Goal: Information Seeking & Learning: Find contact information

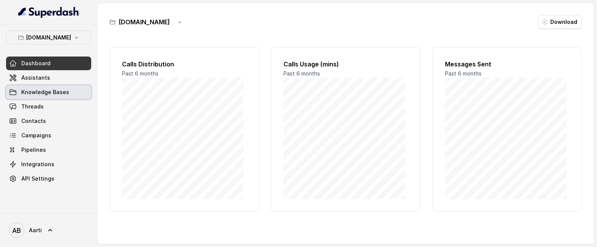
click at [36, 93] on span "Knowledge Bases" at bounding box center [45, 93] width 48 height 8
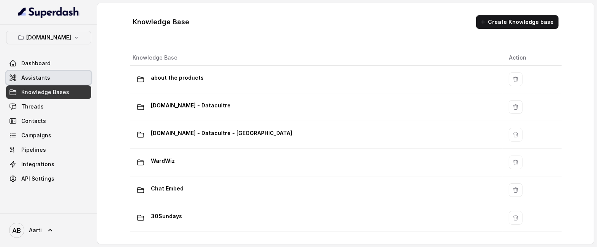
click at [43, 82] on link "Assistants" at bounding box center [48, 78] width 85 height 14
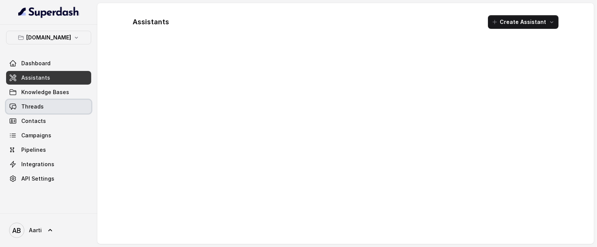
click at [39, 108] on span "Threads" at bounding box center [32, 107] width 22 height 8
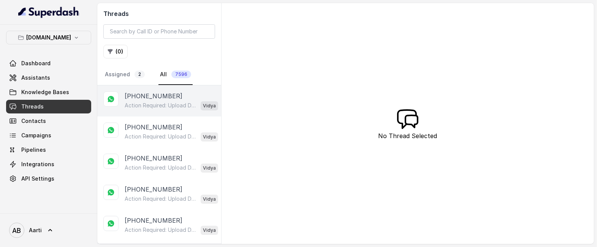
click at [151, 102] on p "Action Required: Upload Device Invoice Hi, We’ve received your payment. To comp…" at bounding box center [161, 106] width 73 height 8
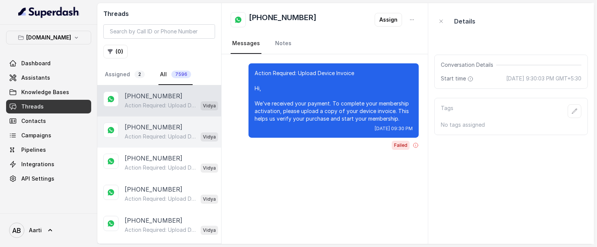
click at [150, 132] on div "Action Required: Upload Device Invoice Hi, We’ve received your payment. To comp…" at bounding box center [172, 137] width 94 height 10
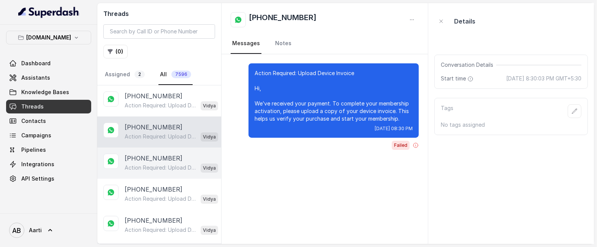
click at [146, 159] on p "[PHONE_NUMBER]" at bounding box center [154, 158] width 58 height 9
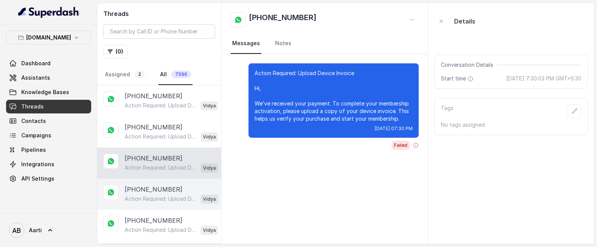
click at [144, 187] on p "[PHONE_NUMBER]" at bounding box center [154, 189] width 58 height 9
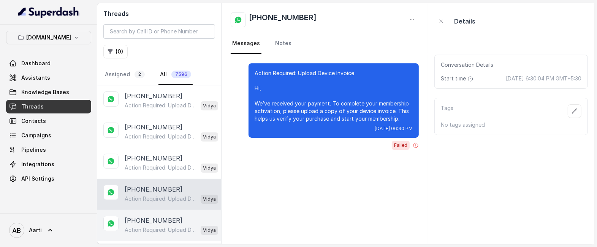
click at [143, 215] on div "[PHONE_NUMBER] Action Required: Upload Device Invoice Hi, We’ve received your p…" at bounding box center [159, 225] width 124 height 31
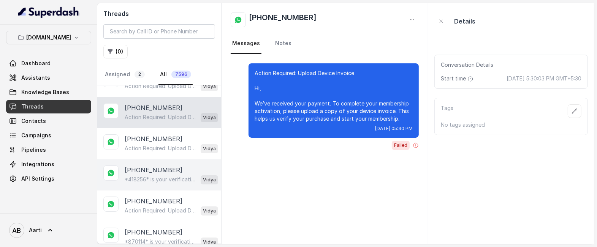
scroll to position [113, 0]
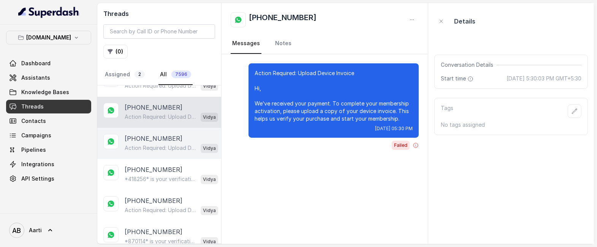
click at [149, 146] on p "Action Required: Upload Device Invoice Hi, We’ve received your payment. To comp…" at bounding box center [161, 148] width 73 height 8
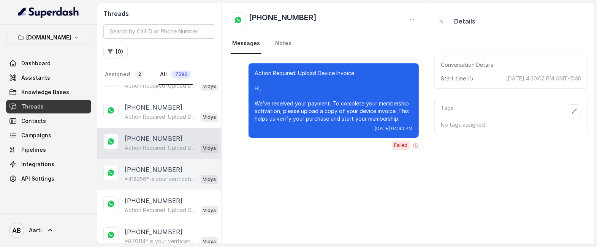
click at [149, 177] on p "*418256* is your verification code. For your security, do not share this code." at bounding box center [161, 180] width 73 height 8
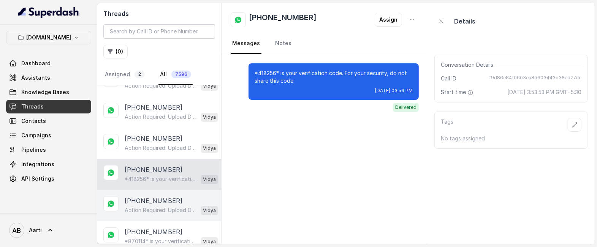
click at [147, 201] on p "[PHONE_NUMBER]" at bounding box center [154, 201] width 58 height 9
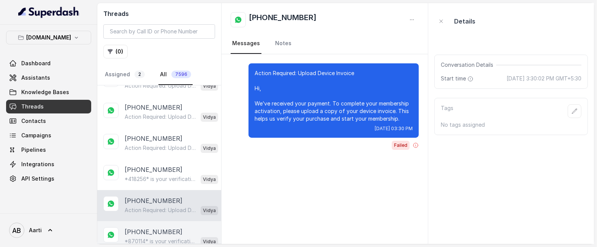
click at [146, 228] on p "[PHONE_NUMBER]" at bounding box center [154, 232] width 58 height 9
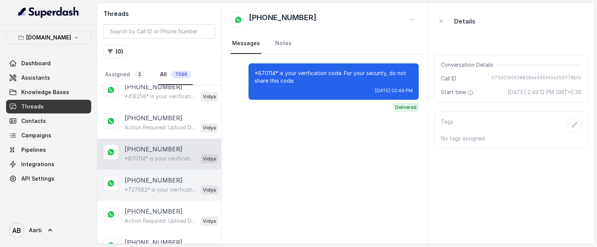
scroll to position [211, 0]
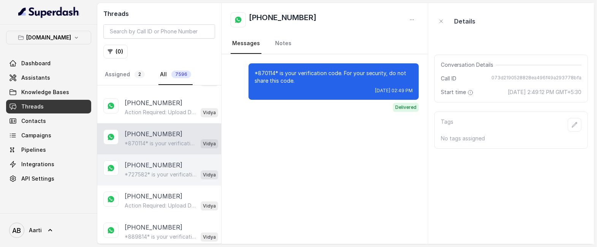
click at [146, 175] on p "*727582* is your verification code. For your security, do not share this code." at bounding box center [161, 175] width 73 height 8
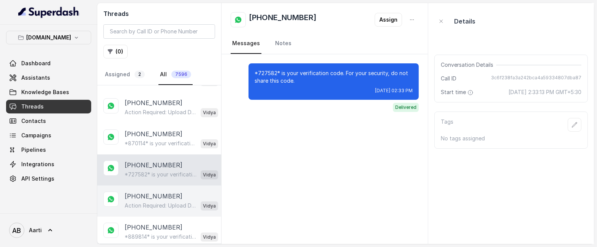
click at [145, 205] on p "Action Required: Upload Device Invoice Hi, We’ve received your payment. To comp…" at bounding box center [161, 206] width 73 height 8
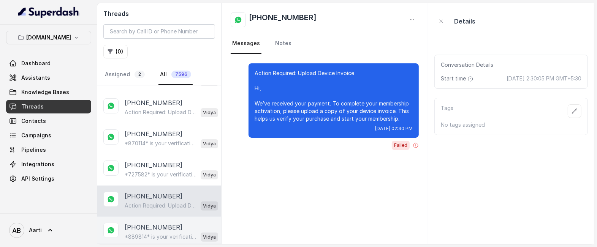
click at [145, 224] on p "[PHONE_NUMBER]" at bounding box center [154, 227] width 58 height 9
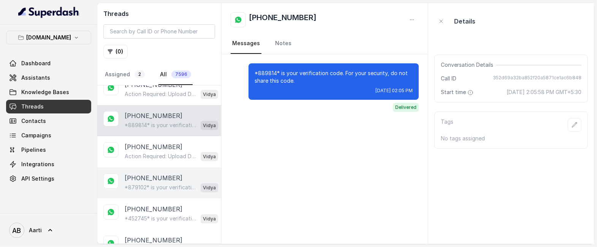
scroll to position [326, 0]
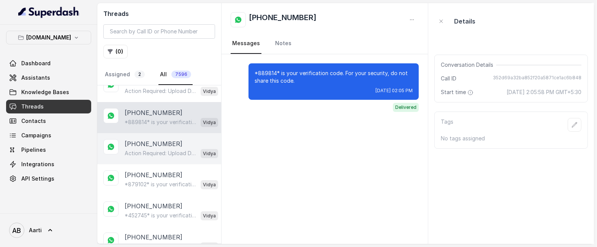
click at [150, 152] on p "Action Required: Upload Device Invoice Hi, We’ve received your payment. To comp…" at bounding box center [161, 154] width 73 height 8
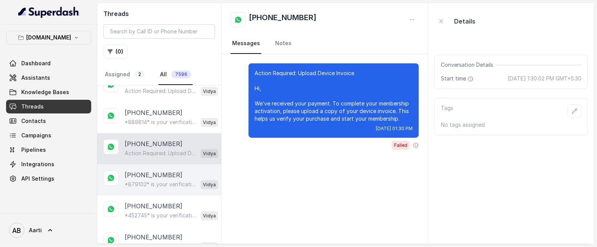
click at [147, 182] on p "*879102* is your verification code. For your security, do not share this code." at bounding box center [161, 185] width 73 height 8
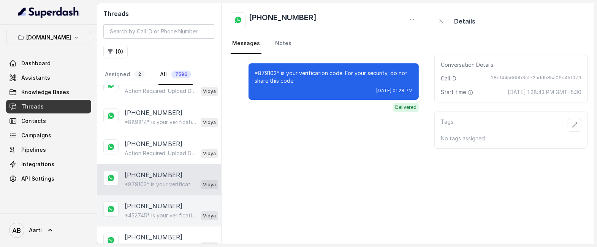
click at [144, 203] on p "[PHONE_NUMBER]" at bounding box center [154, 206] width 58 height 9
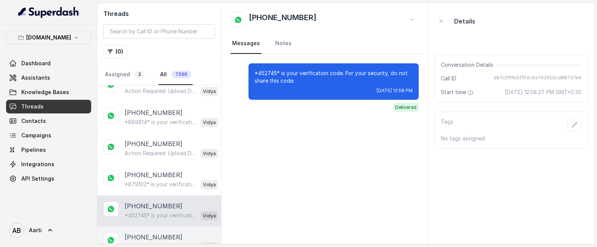
click at [143, 233] on p "[PHONE_NUMBER]" at bounding box center [154, 237] width 58 height 9
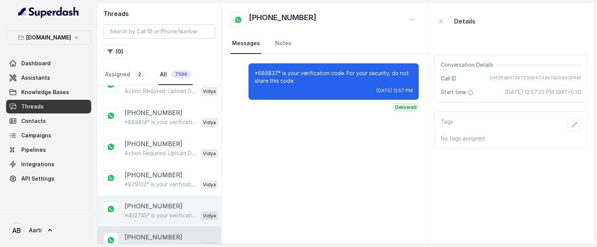
click at [140, 207] on p "[PHONE_NUMBER]" at bounding box center [154, 206] width 58 height 9
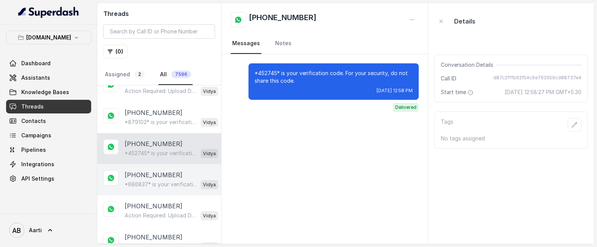
scroll to position [389, 0]
click at [151, 183] on p "*686837* is your verification code. For your security, do not share this code." at bounding box center [161, 185] width 73 height 8
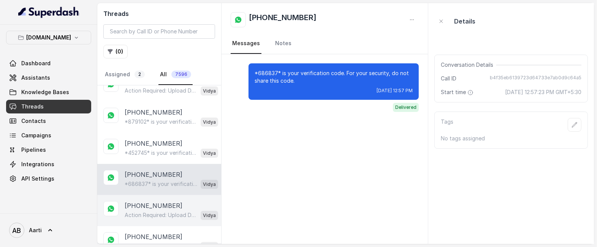
click at [147, 207] on p "[PHONE_NUMBER]" at bounding box center [154, 205] width 58 height 9
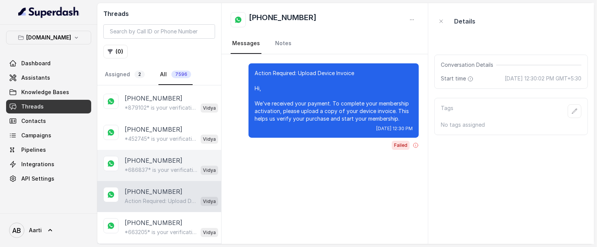
scroll to position [515, 0]
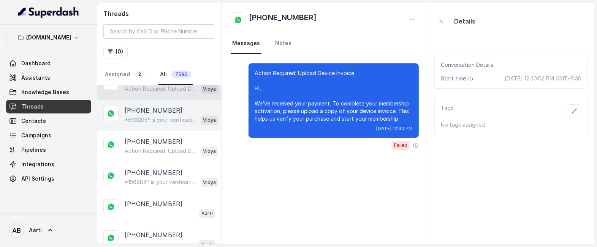
click at [142, 119] on p "*663205* is your verification code. For your security, do not share this code." at bounding box center [161, 120] width 73 height 8
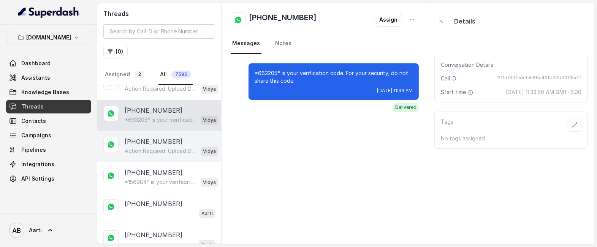
click at [140, 143] on p "[PHONE_NUMBER]" at bounding box center [154, 141] width 58 height 9
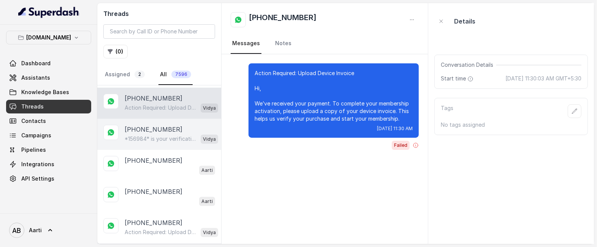
scroll to position [559, 0]
click at [152, 135] on p "*156984* is your verification code. For your security, do not share this code." at bounding box center [161, 139] width 73 height 8
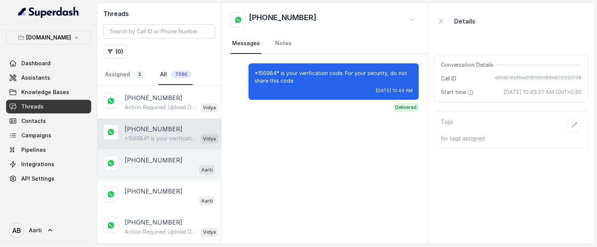
click at [155, 167] on div "Aarti" at bounding box center [170, 170] width 90 height 10
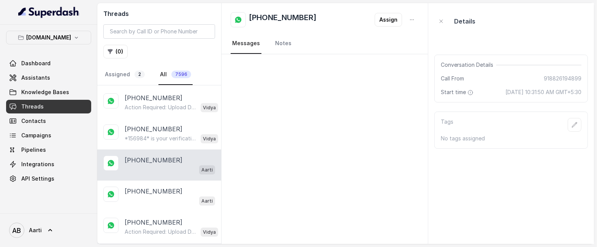
click at [161, 160] on p "[PHONE_NUMBER]" at bounding box center [154, 160] width 58 height 9
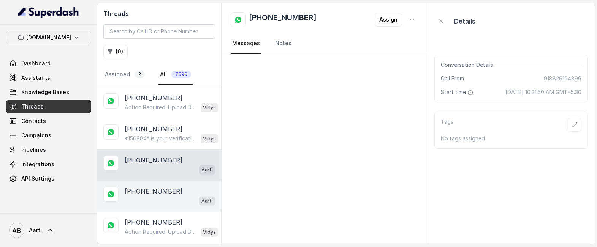
click at [153, 187] on p "[PHONE_NUMBER]" at bounding box center [154, 191] width 58 height 9
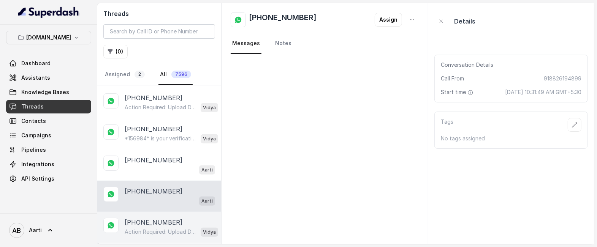
click at [140, 220] on p "[PHONE_NUMBER]" at bounding box center [154, 222] width 58 height 9
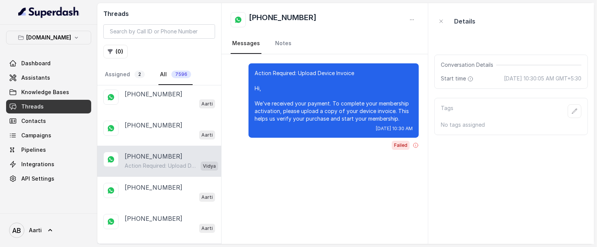
scroll to position [640, 0]
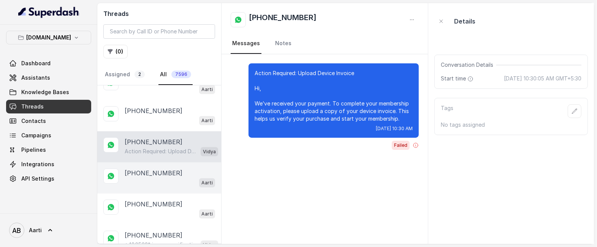
click at [143, 178] on div "Aarti" at bounding box center [170, 183] width 90 height 10
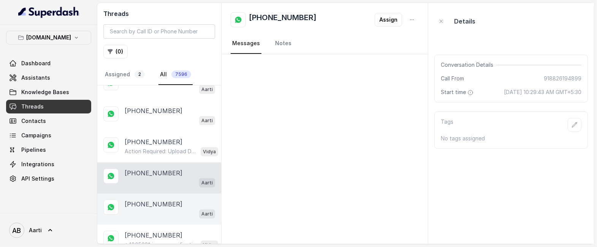
click at [143, 205] on p "[PHONE_NUMBER]" at bounding box center [154, 204] width 58 height 9
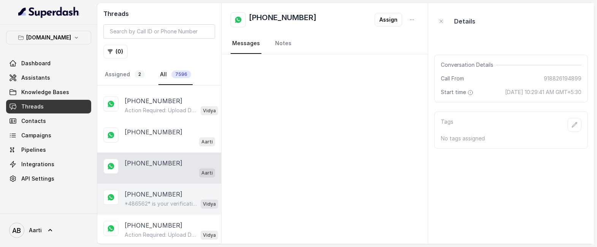
scroll to position [681, 0]
click at [154, 195] on p "[PHONE_NUMBER]" at bounding box center [154, 194] width 58 height 9
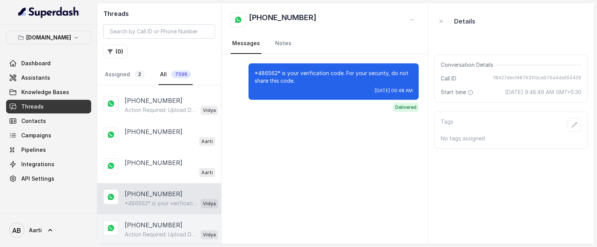
click at [160, 225] on p "[PHONE_NUMBER]" at bounding box center [154, 225] width 58 height 9
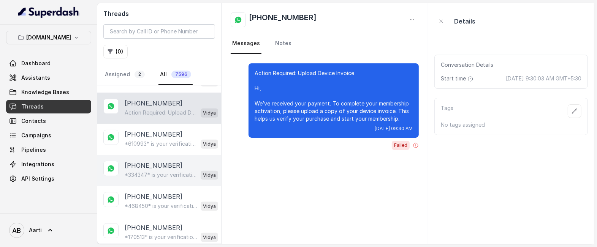
scroll to position [809, 0]
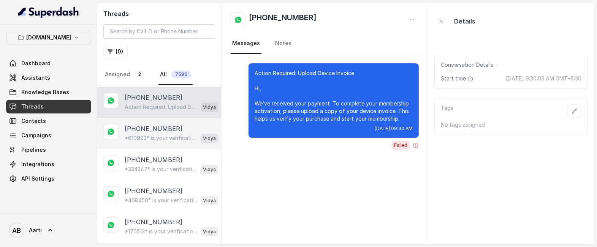
click at [147, 135] on p "*610993* is your verification code. For your security, do not share this code." at bounding box center [161, 139] width 73 height 8
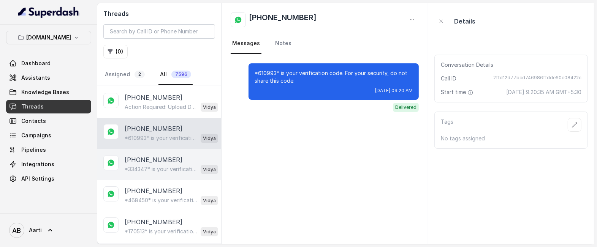
click at [149, 166] on p "*334347* is your verification code. For your security, do not share this code." at bounding box center [161, 170] width 73 height 8
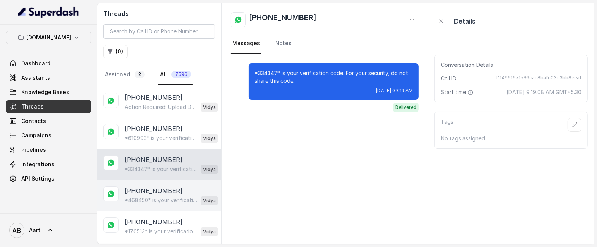
click at [151, 196] on div "*468450* is your verification code. For your security, do not share this code. …" at bounding box center [172, 201] width 94 height 10
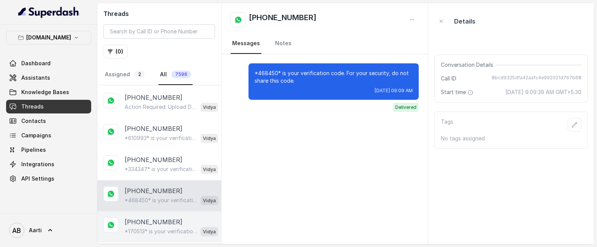
click at [146, 220] on p "[PHONE_NUMBER]" at bounding box center [154, 222] width 58 height 9
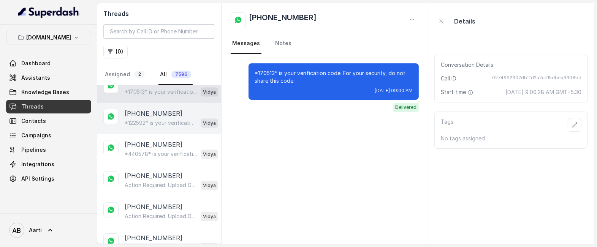
scroll to position [950, 0]
click at [144, 119] on p "*122592* is your verification code. For your security, do not share this code." at bounding box center [161, 122] width 73 height 8
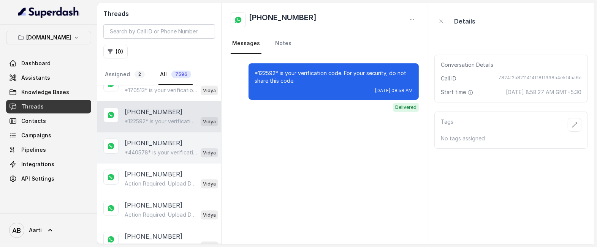
click at [147, 149] on p "*440578* is your verification code. For your security, do not share this code." at bounding box center [161, 153] width 73 height 8
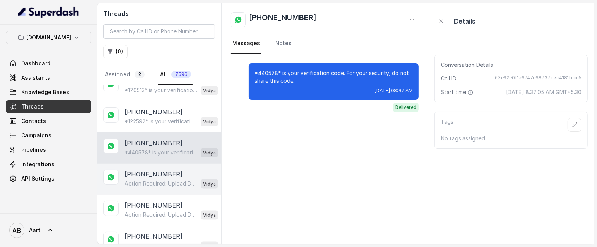
click at [147, 180] on p "Action Required: Upload Device Invoice Hi, We’ve received your payment. To comp…" at bounding box center [161, 184] width 73 height 8
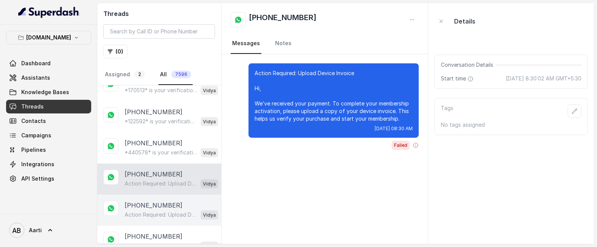
click at [149, 210] on div "Action Required: Upload Device Invoice Hi, We’ve received your payment. To comp…" at bounding box center [172, 215] width 94 height 10
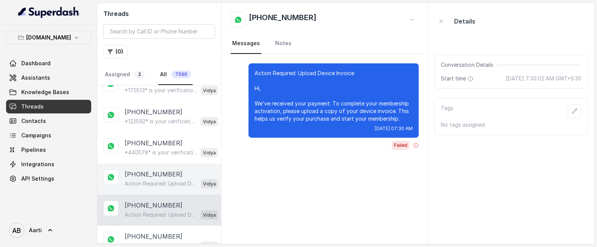
click at [148, 175] on p "[PHONE_NUMBER]" at bounding box center [154, 174] width 58 height 9
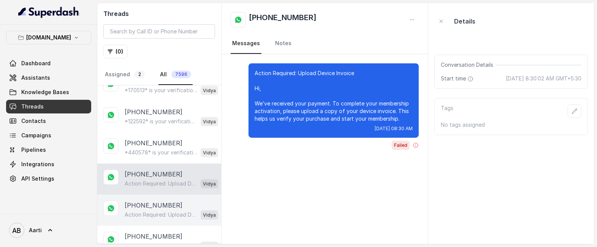
click at [149, 218] on div "[PHONE_NUMBER] Action Required: Upload Device Invoice Hi, We’ve received your p…" at bounding box center [159, 210] width 124 height 31
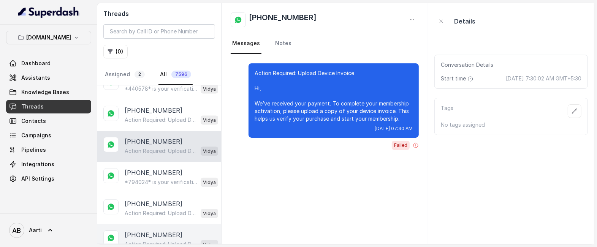
scroll to position [1049, 0]
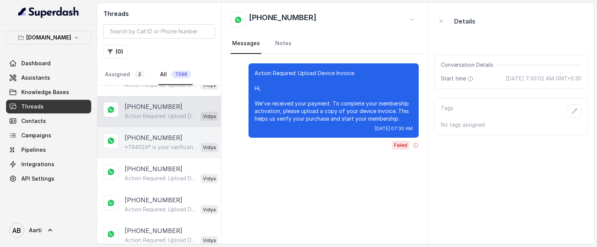
click at [149, 136] on p "[PHONE_NUMBER]" at bounding box center [154, 137] width 58 height 9
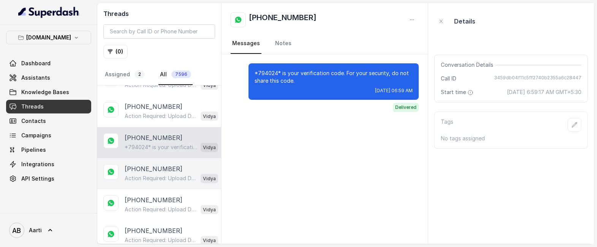
click at [153, 175] on p "Action Required: Upload Device Invoice Hi, We’ve received your payment. To comp…" at bounding box center [161, 179] width 73 height 8
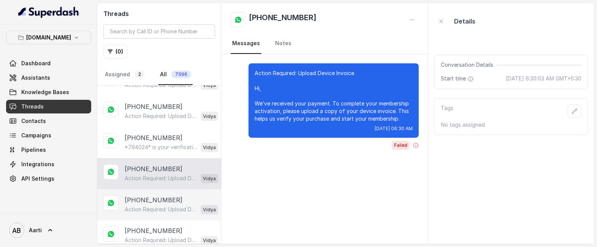
click at [150, 211] on div "[PHONE_NUMBER] Action Required: Upload Device Invoice Hi, We’ve received your p…" at bounding box center [159, 205] width 124 height 31
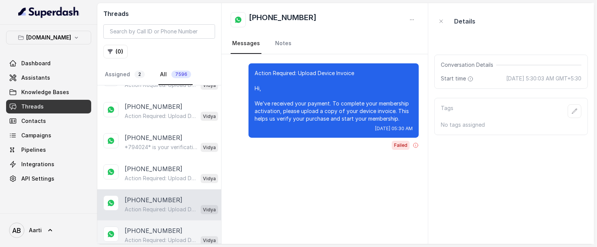
click at [149, 237] on p "Action Required: Upload Device Invoice Hi, We’ve received your payment. To comp…" at bounding box center [161, 241] width 73 height 8
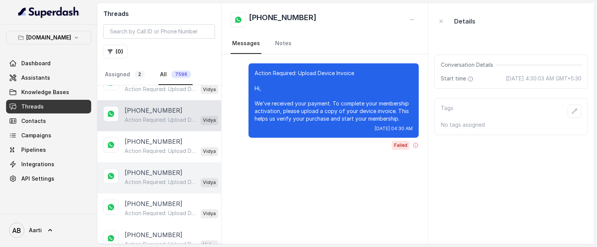
scroll to position [1177, 0]
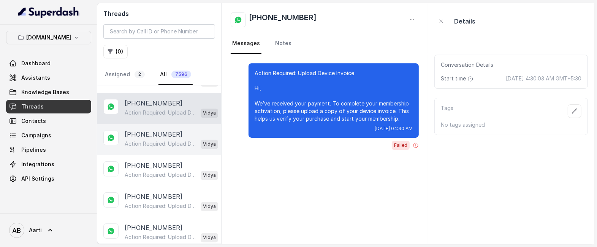
click at [146, 141] on p "Action Required: Upload Device Invoice Hi, We’ve received your payment. To comp…" at bounding box center [161, 145] width 73 height 8
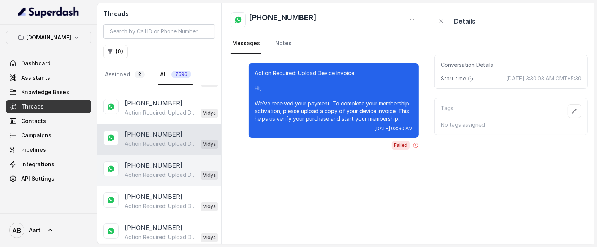
click at [151, 178] on div "[PHONE_NUMBER] Action Required: Upload Device Invoice Hi, We’ve received your p…" at bounding box center [159, 170] width 124 height 31
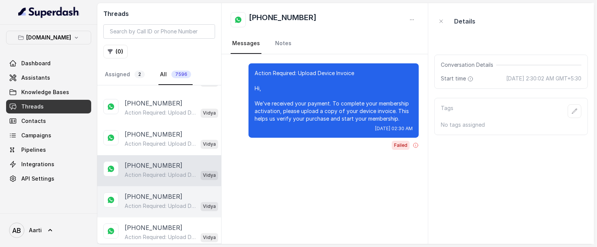
click at [151, 206] on p "Action Required: Upload Device Invoice Hi, We’ve received your payment. To comp…" at bounding box center [161, 207] width 73 height 8
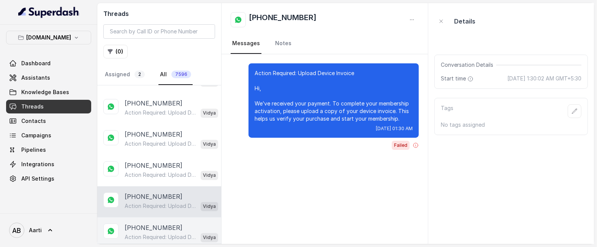
click at [151, 234] on p "Action Required: Upload Device Invoice Hi, We’ve received your payment. To comp…" at bounding box center [161, 238] width 73 height 8
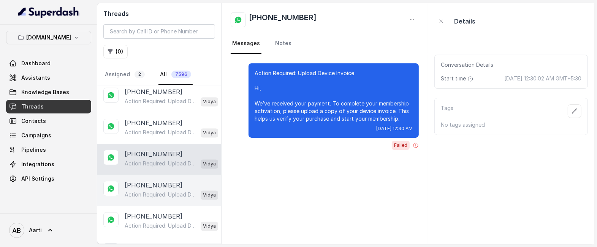
scroll to position [1255, 0]
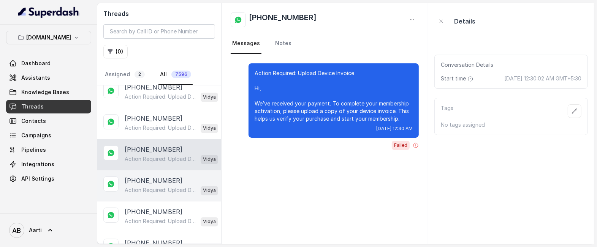
click at [147, 177] on p "[PHONE_NUMBER]" at bounding box center [154, 181] width 58 height 9
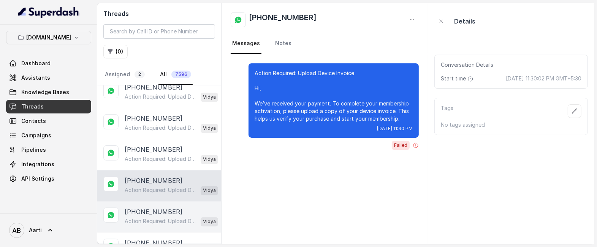
click at [148, 217] on div "Action Required: Upload Device Invoice Hi, We’ve received your payment. To comp…" at bounding box center [172, 222] width 94 height 10
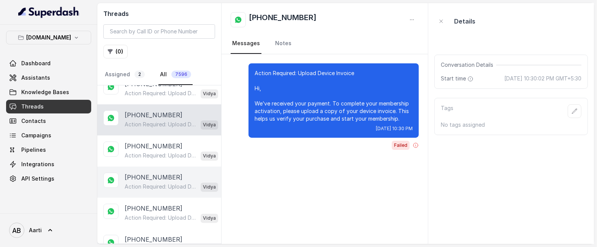
scroll to position [1358, 0]
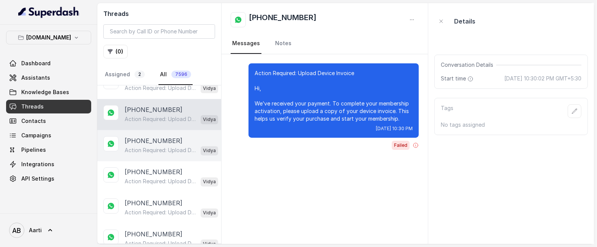
click at [143, 147] on p "Action Required: Upload Device Invoice Hi, We’ve received your payment. To comp…" at bounding box center [161, 151] width 73 height 8
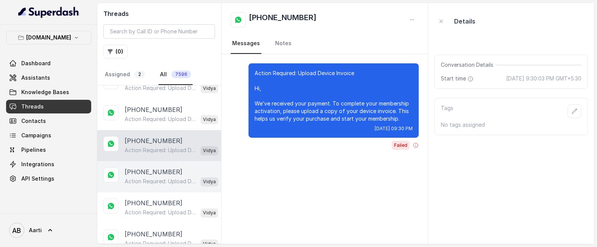
click at [141, 178] on p "Action Required: Upload Device Invoice Hi, We’ve received your payment. To comp…" at bounding box center [161, 182] width 73 height 8
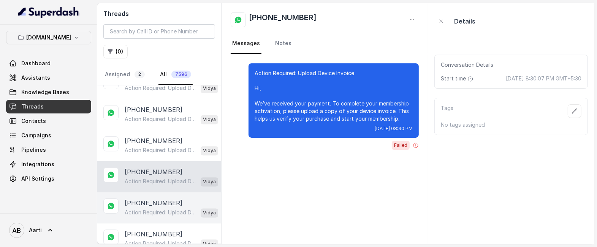
click at [145, 209] on p "Action Required: Upload Device Invoice Hi, We’ve received your payment. To comp…" at bounding box center [161, 213] width 73 height 8
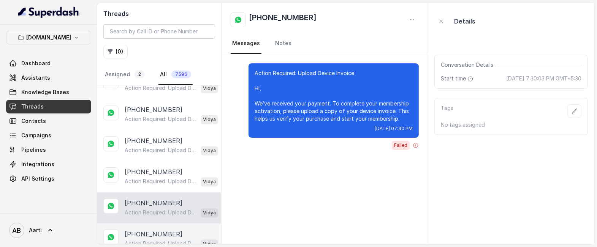
click at [146, 230] on p "[PHONE_NUMBER]" at bounding box center [154, 234] width 58 height 9
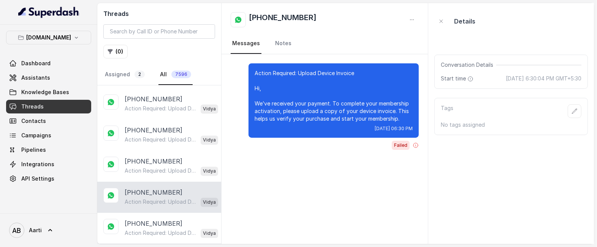
scroll to position [1416, 0]
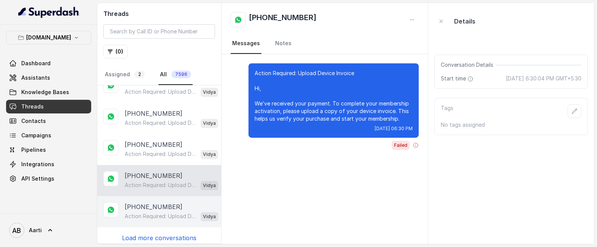
click at [145, 203] on p "[PHONE_NUMBER]" at bounding box center [154, 207] width 58 height 9
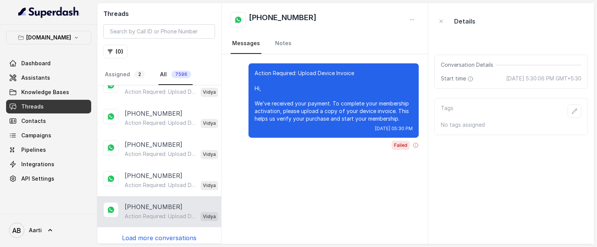
click at [143, 234] on p "Load more conversations" at bounding box center [159, 238] width 75 height 9
click at [141, 237] on div "[PHONE_NUMBER] Action Required: Upload Device Invoice Hi, We’ve received your p…" at bounding box center [159, 165] width 124 height 159
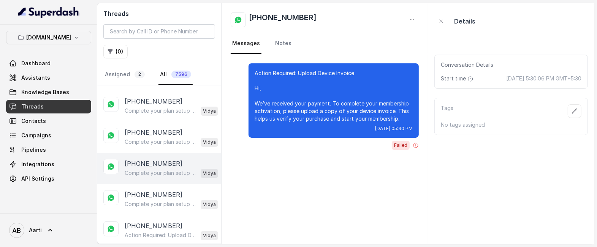
scroll to position [2428, 0]
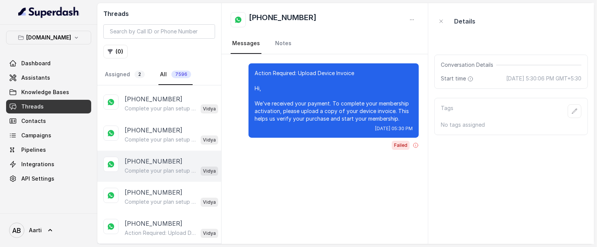
click at [149, 166] on div "Complete your plan setup You left your membership setup midway. Tap to continue…" at bounding box center [172, 171] width 94 height 10
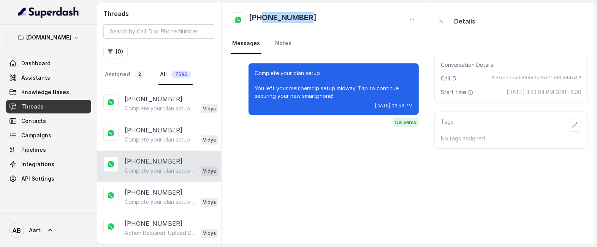
drag, startPoint x: 313, startPoint y: 17, endPoint x: 261, endPoint y: 17, distance: 52.1
click at [261, 17] on div "[PHONE_NUMBER]" at bounding box center [325, 19] width 189 height 15
copy h2 "9932236969"
drag, startPoint x: 315, startPoint y: 19, endPoint x: 249, endPoint y: 19, distance: 66.1
click at [249, 19] on div "[PHONE_NUMBER]" at bounding box center [325, 19] width 189 height 15
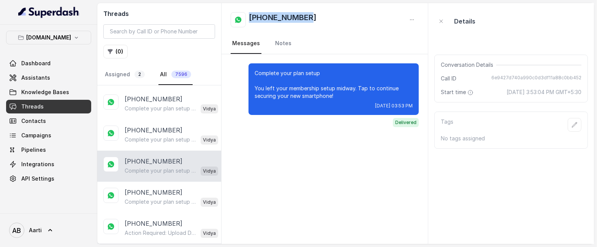
copy h2 "[PHONE_NUMBER]"
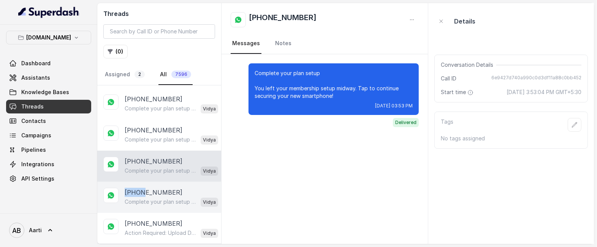
click at [141, 188] on p "[PHONE_NUMBER]" at bounding box center [154, 192] width 58 height 9
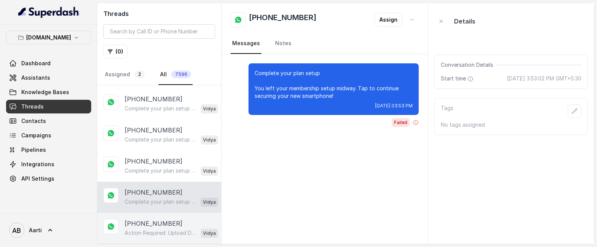
click at [152, 219] on p "[PHONE_NUMBER]" at bounding box center [154, 223] width 58 height 9
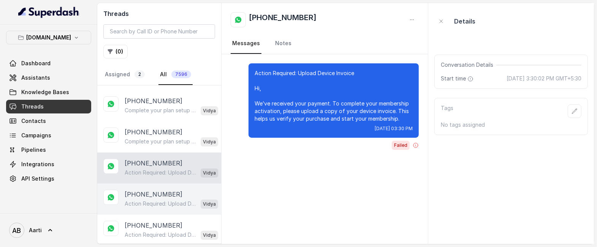
scroll to position [2489, 0]
click at [152, 200] on p "Action Required: Upload Device Invoice Hi, We’ve received your payment. To comp…" at bounding box center [161, 204] width 73 height 8
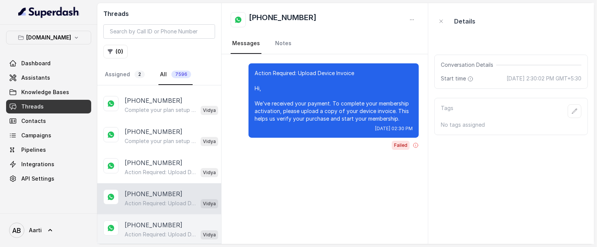
click at [150, 230] on div "Action Required: Upload Device Invoice Hi, We’ve received your payment. To comp…" at bounding box center [172, 235] width 94 height 10
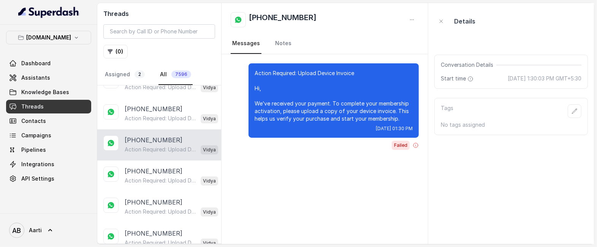
scroll to position [2631, 0]
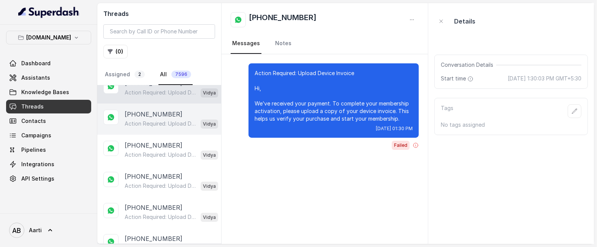
click at [154, 120] on p "Action Required: Upload Device Invoice Hi, We’ve received your payment. To comp…" at bounding box center [161, 124] width 73 height 8
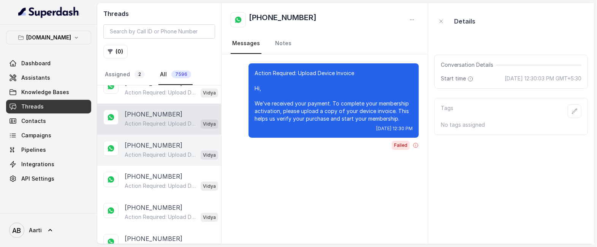
click at [155, 151] on p "Action Required: Upload Device Invoice Hi, We’ve received your payment. To comp…" at bounding box center [161, 155] width 73 height 8
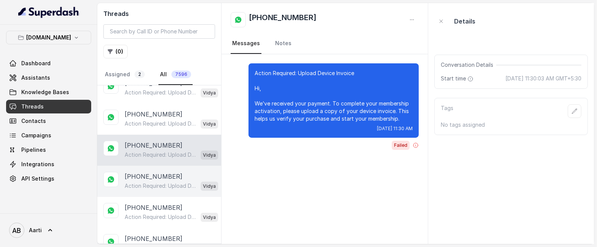
click at [155, 172] on p "[PHONE_NUMBER]" at bounding box center [154, 176] width 58 height 9
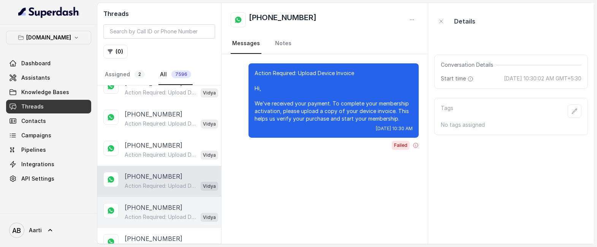
click at [152, 216] on div "[PHONE_NUMBER] Action Required: Upload Device Invoice Hi, We’ve received your p…" at bounding box center [159, 212] width 124 height 31
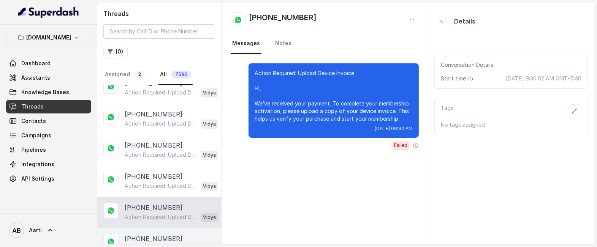
click at [153, 244] on div "Action Required: Upload Device Invoice Hi, We’ve received your payment. To comp…" at bounding box center [172, 249] width 94 height 10
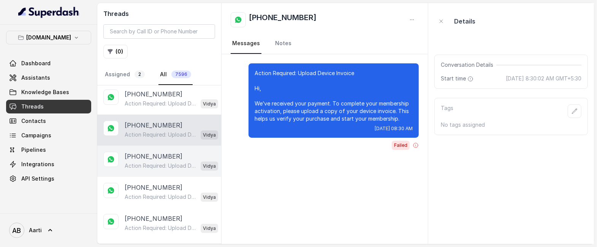
scroll to position [2756, 0]
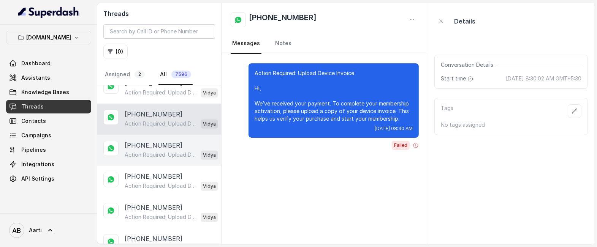
click at [152, 141] on p "[PHONE_NUMBER]" at bounding box center [154, 145] width 58 height 9
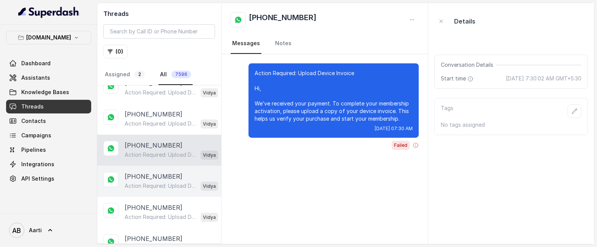
click at [150, 182] on p "Action Required: Upload Device Invoice Hi, We’ve received your payment. To comp…" at bounding box center [161, 186] width 73 height 8
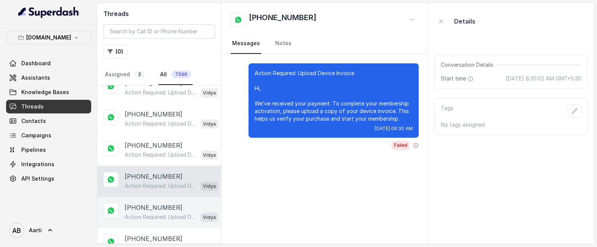
click at [150, 213] on div "Action Required: Upload Device Invoice Hi, We’ve received your payment. To comp…" at bounding box center [172, 218] width 94 height 10
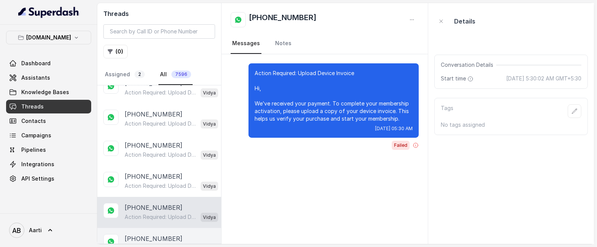
click at [154, 245] on p "Action Required: Upload Device Invoice Hi, We’ve received your payment. To comp…" at bounding box center [161, 249] width 73 height 8
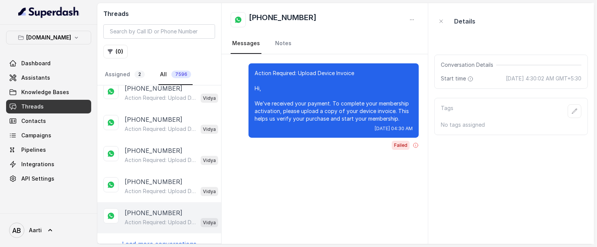
scroll to position [2970, 0]
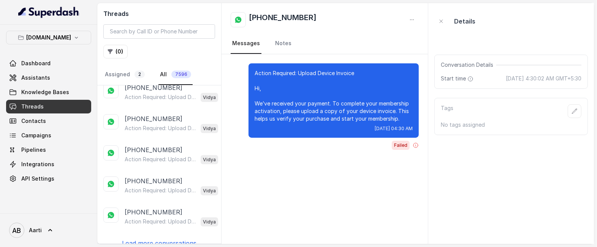
click at [153, 239] on p "Load more conversations" at bounding box center [159, 243] width 75 height 9
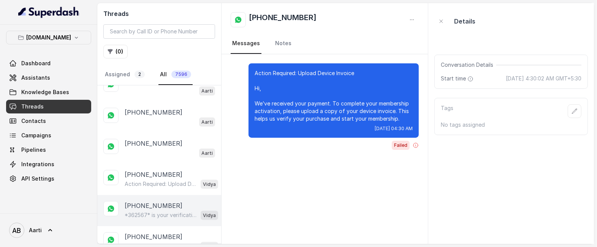
click at [152, 201] on p "[PHONE_NUMBER]" at bounding box center [154, 205] width 58 height 9
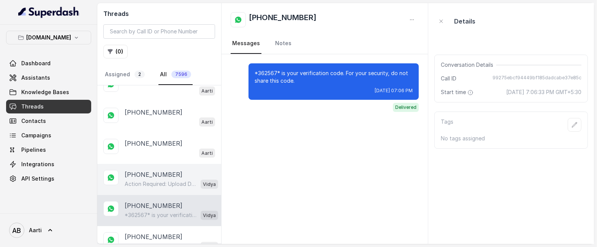
click at [150, 170] on p "[PHONE_NUMBER]" at bounding box center [154, 174] width 58 height 9
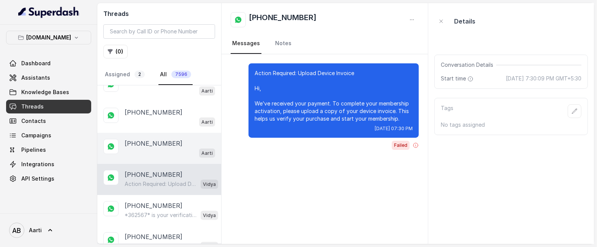
click at [151, 148] on div "Aarti" at bounding box center [170, 153] width 90 height 10
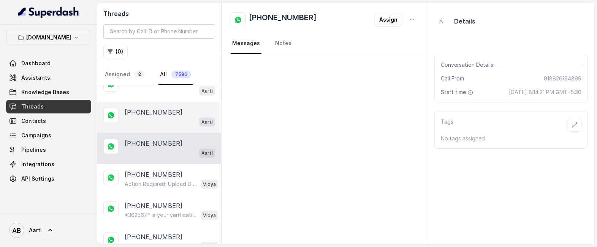
click at [147, 108] on p "[PHONE_NUMBER]" at bounding box center [154, 112] width 58 height 9
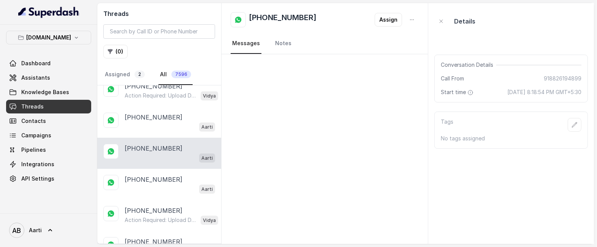
scroll to position [3216, 0]
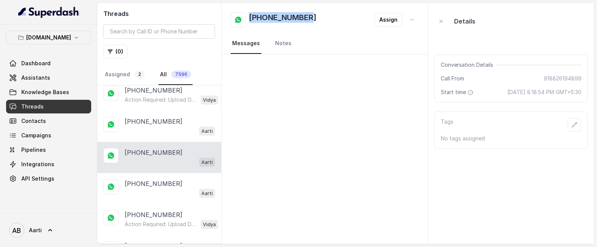
drag, startPoint x: 313, startPoint y: 16, endPoint x: 247, endPoint y: 17, distance: 66.2
click at [248, 17] on div "[PHONE_NUMBER] Assign" at bounding box center [325, 19] width 189 height 15
copy h2 "[PHONE_NUMBER]"
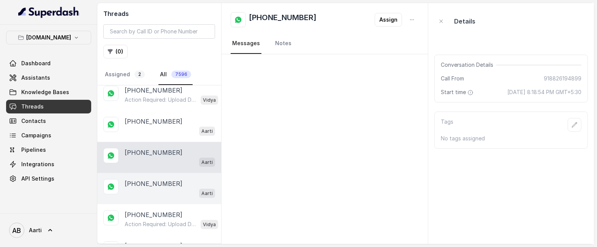
click at [138, 189] on div "Aarti" at bounding box center [170, 194] width 90 height 10
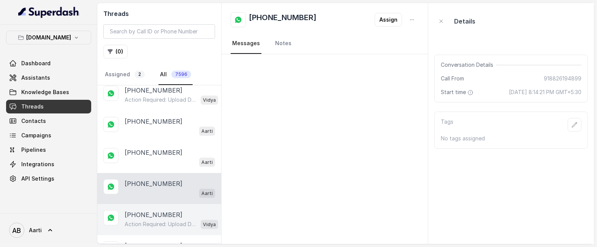
click at [132, 211] on p "[PHONE_NUMBER]" at bounding box center [154, 215] width 58 height 9
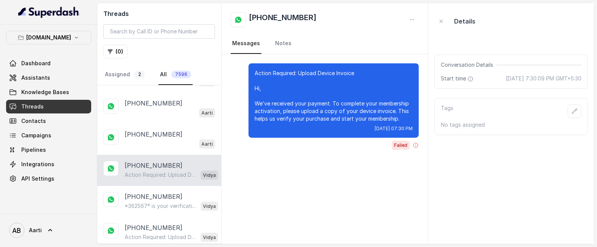
scroll to position [3280, 0]
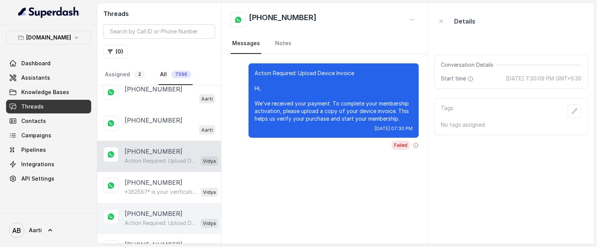
click at [141, 209] on p "[PHONE_NUMBER]" at bounding box center [154, 213] width 58 height 9
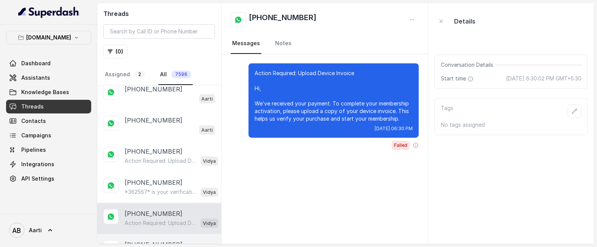
click at [135, 241] on p "[PHONE_NUMBER]" at bounding box center [154, 245] width 58 height 9
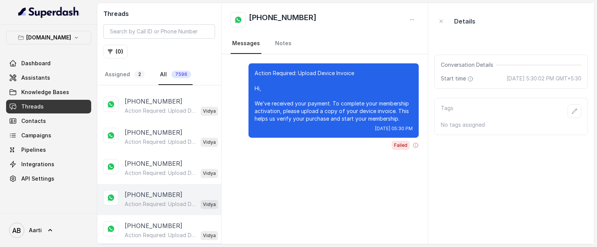
scroll to position [4370, 0]
